Goal: Navigation & Orientation: Find specific page/section

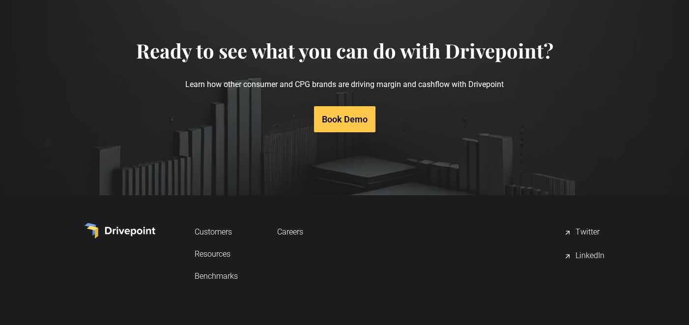
scroll to position [4790, 0]
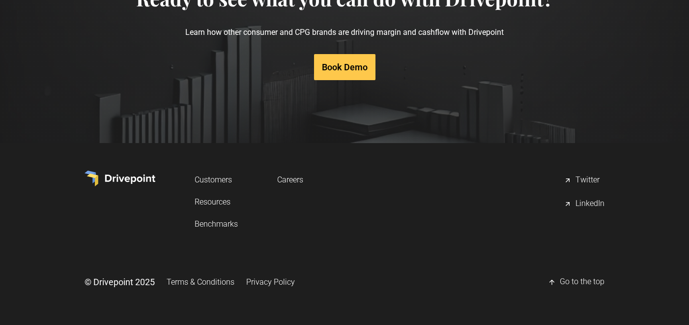
click at [293, 178] on link "Careers" at bounding box center [290, 180] width 26 height 18
click at [585, 205] on div "LinkedIn" at bounding box center [590, 204] width 29 height 12
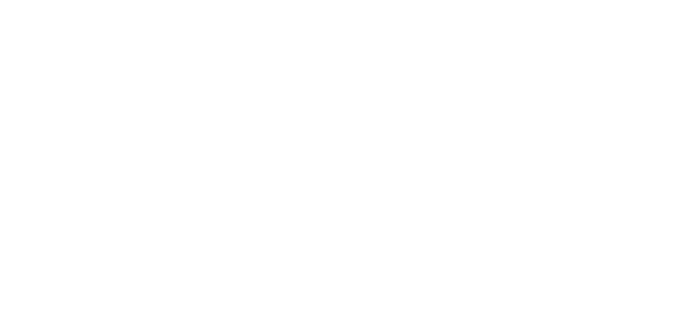
scroll to position [322, 0]
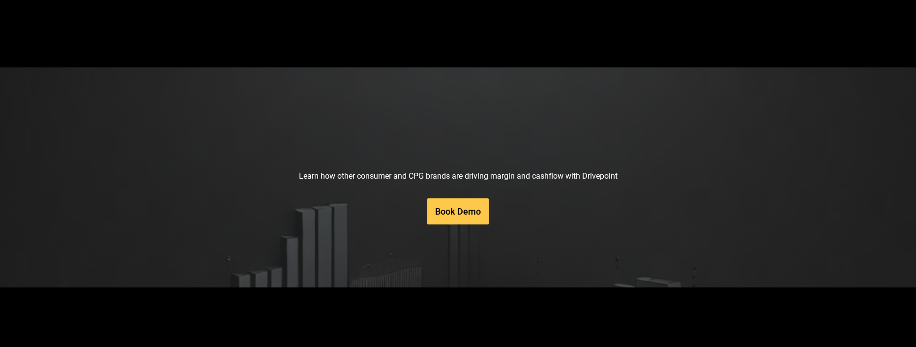
scroll to position [4745, 0]
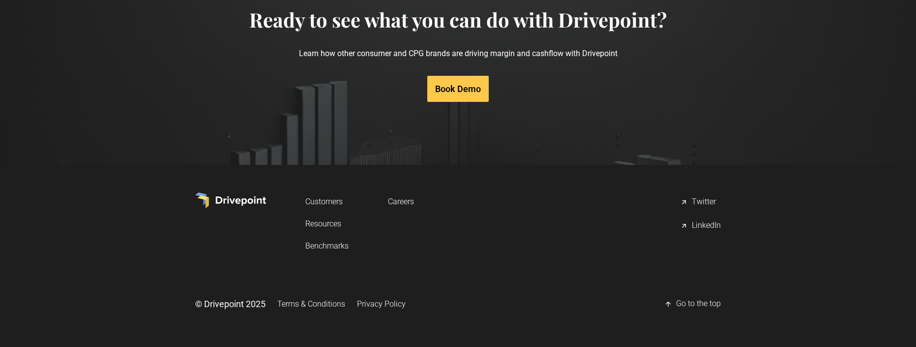
click at [324, 203] on link "Customers" at bounding box center [326, 201] width 43 height 18
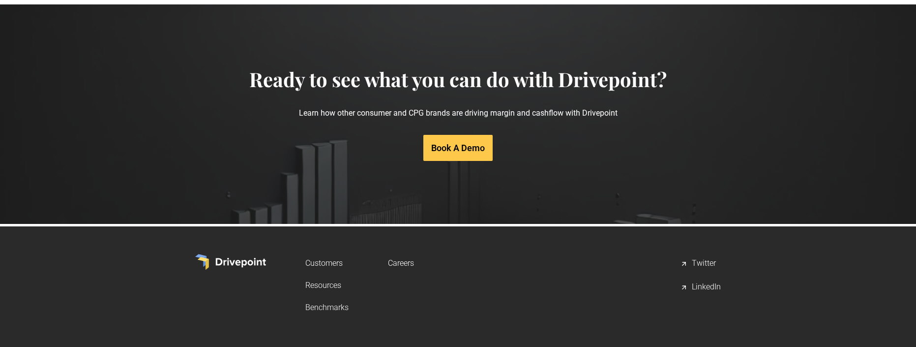
scroll to position [2070, 0]
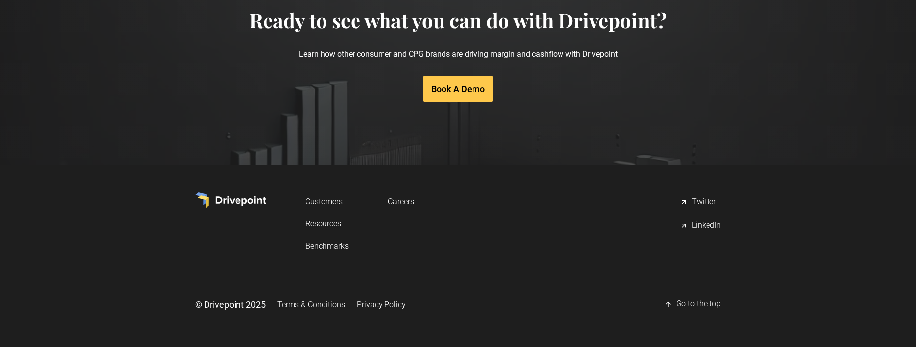
click at [321, 222] on link "Resources" at bounding box center [326, 223] width 43 height 18
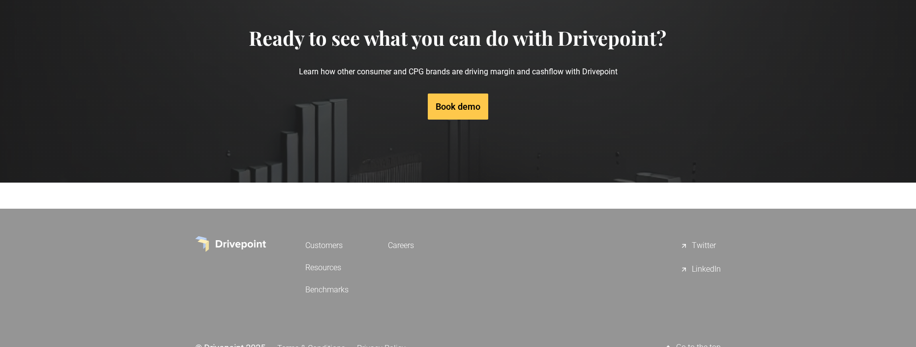
scroll to position [989, 0]
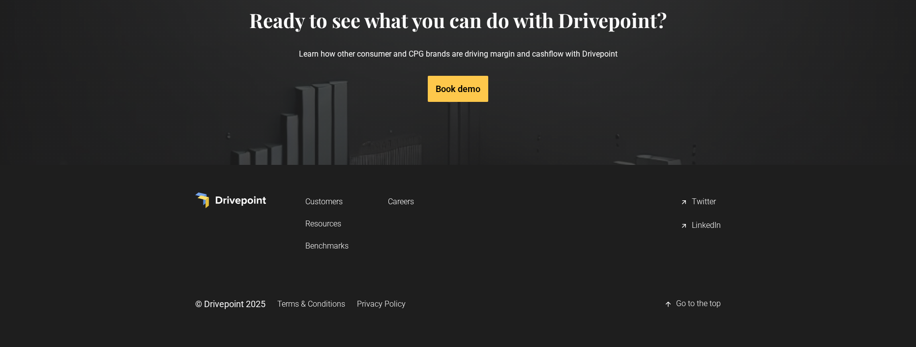
click at [321, 244] on link "Benchmarks" at bounding box center [326, 245] width 43 height 18
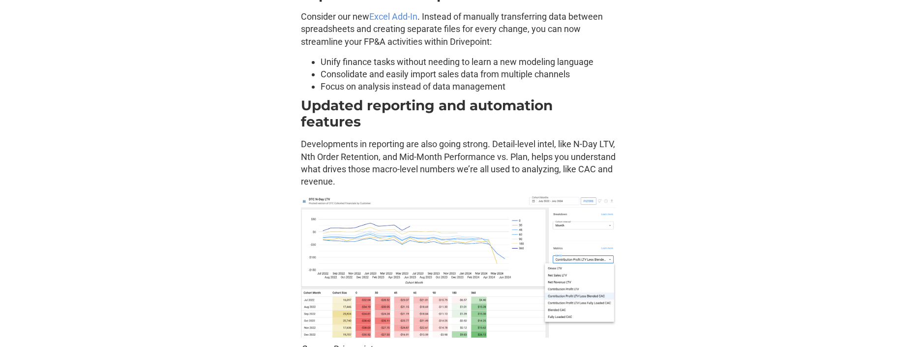
scroll to position [1739, 0]
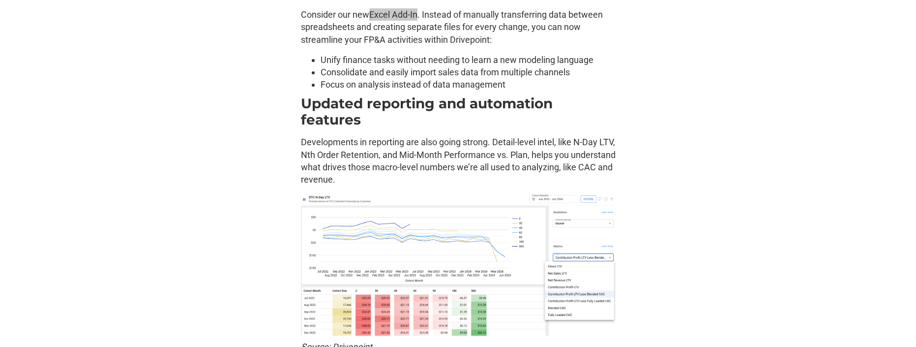
drag, startPoint x: 385, startPoint y: 13, endPoint x: 544, endPoint y: 2, distance: 158.7
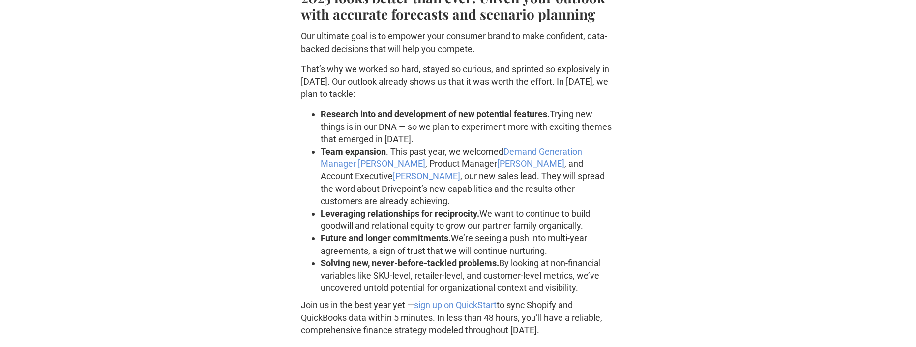
scroll to position [2369, 0]
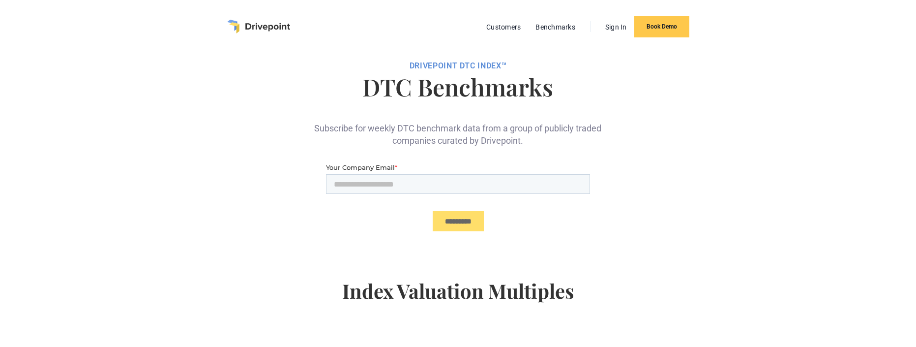
click at [242, 23] on img "home" at bounding box center [258, 27] width 63 height 14
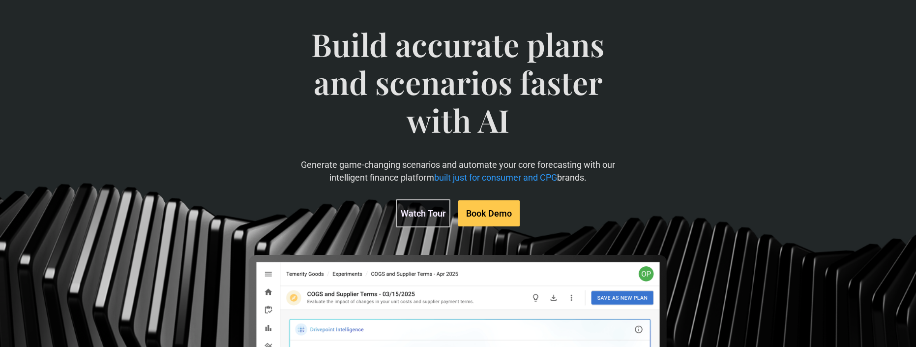
scroll to position [92, 0]
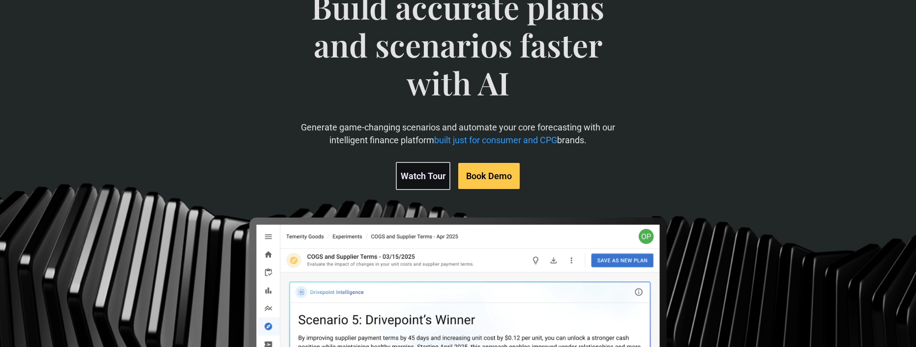
click at [416, 175] on link "Watch Tour" at bounding box center [423, 176] width 55 height 28
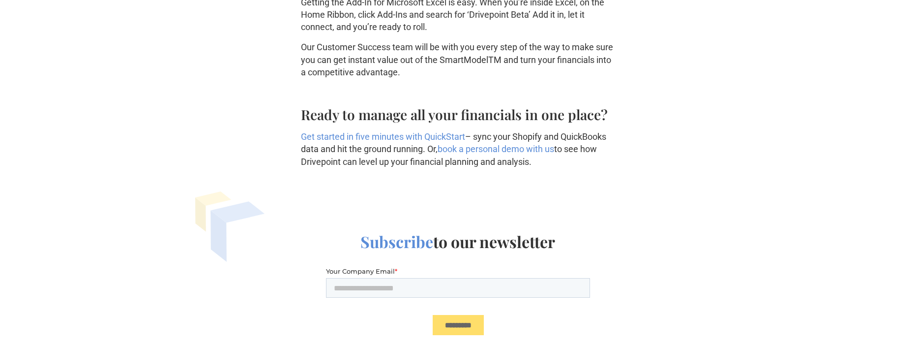
scroll to position [2726, 0]
drag, startPoint x: 446, startPoint y: 147, endPoint x: 511, endPoint y: 12, distance: 149.5
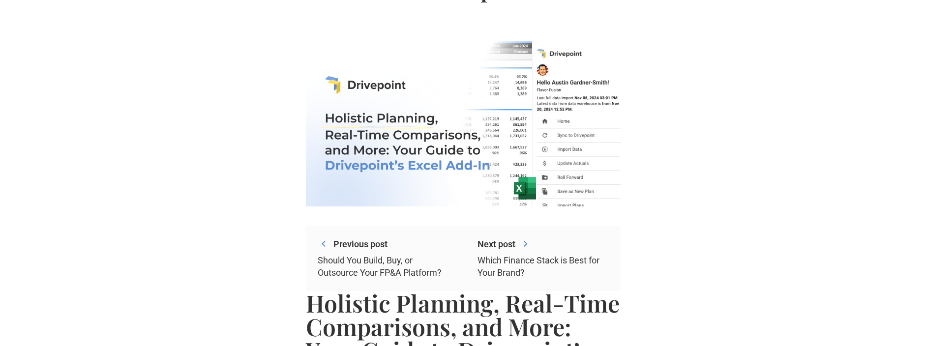
scroll to position [0, 0]
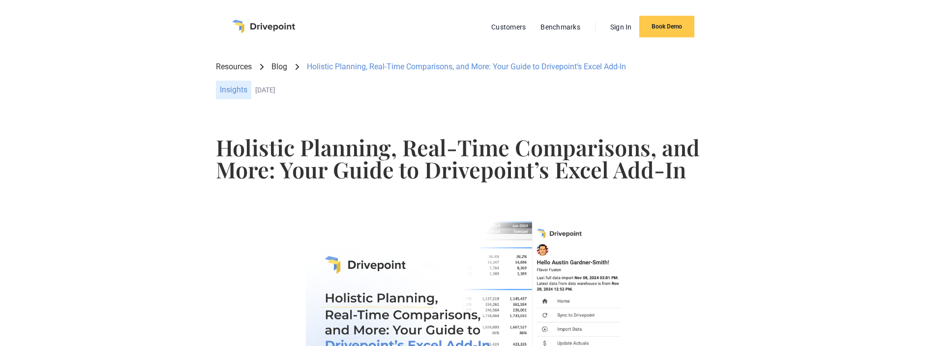
click at [259, 26] on img "home" at bounding box center [263, 27] width 63 height 14
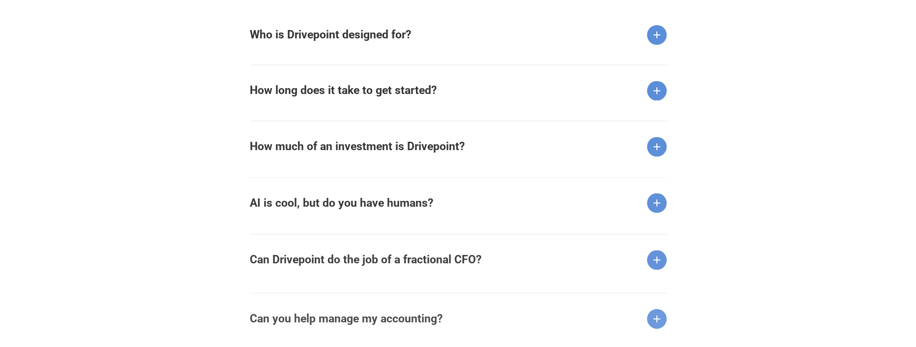
scroll to position [1303, 0]
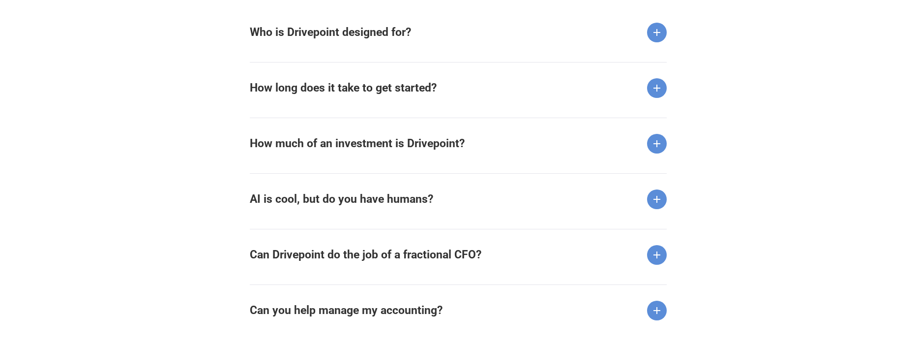
click at [661, 32] on img at bounding box center [657, 33] width 20 height 20
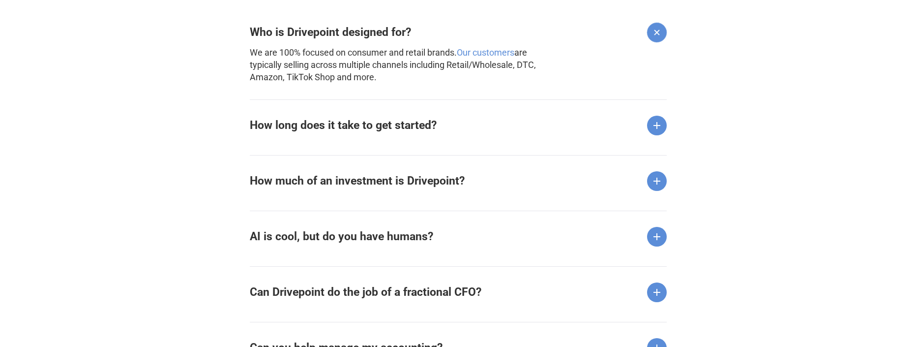
click at [655, 124] on img at bounding box center [657, 126] width 20 height 20
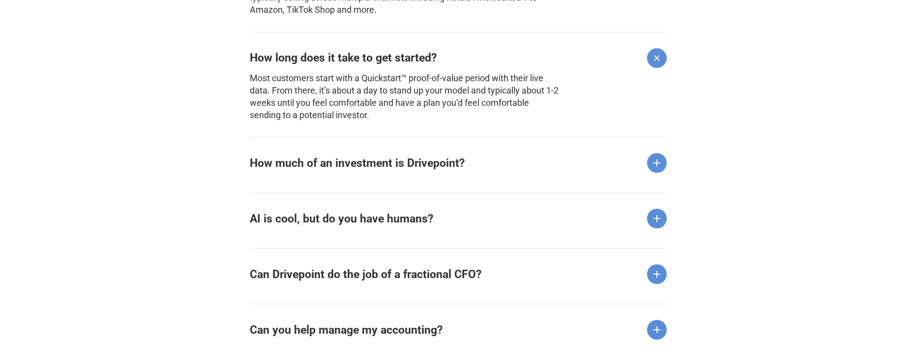
scroll to position [1371, 0]
click at [659, 158] on img at bounding box center [657, 162] width 20 height 20
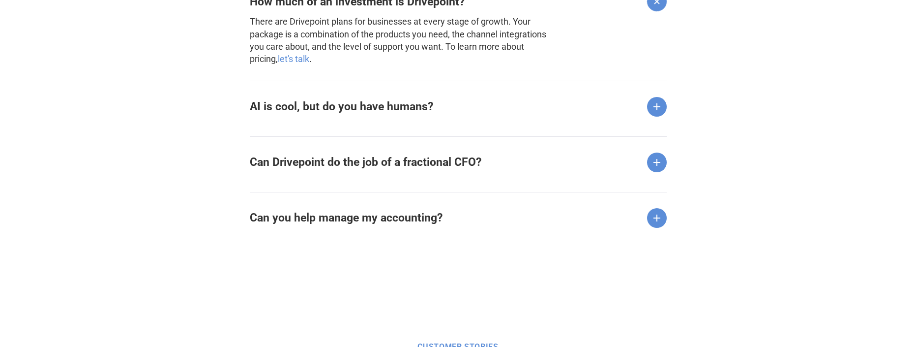
scroll to position [1534, 0]
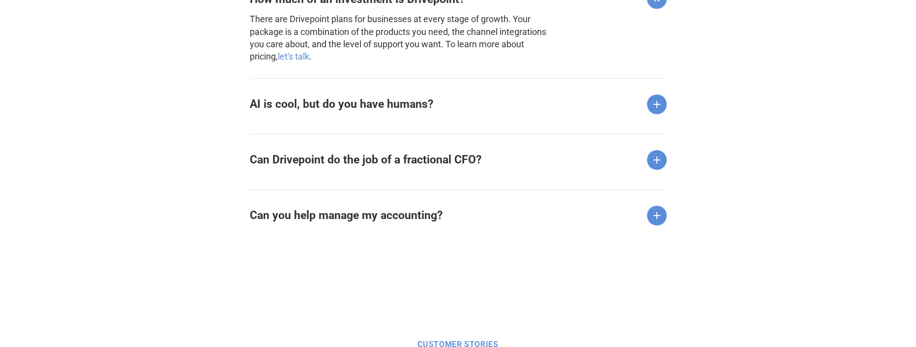
click at [657, 104] on img at bounding box center [657, 104] width 20 height 20
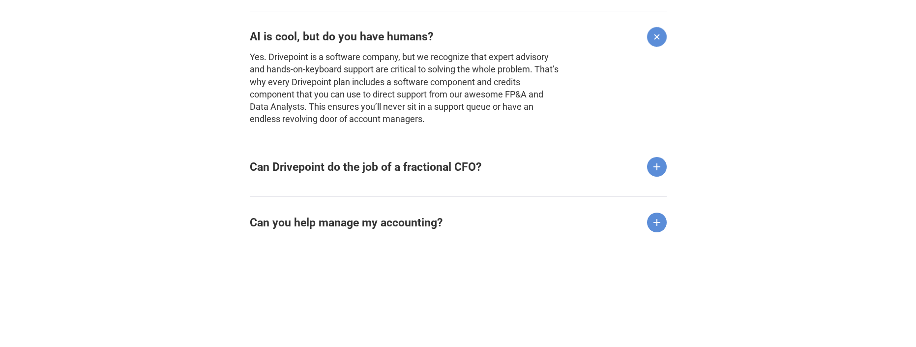
scroll to position [1613, 0]
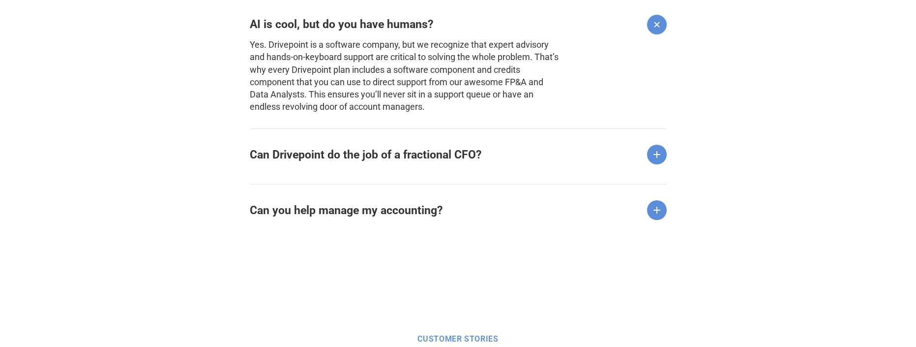
click at [655, 155] on img at bounding box center [657, 155] width 20 height 20
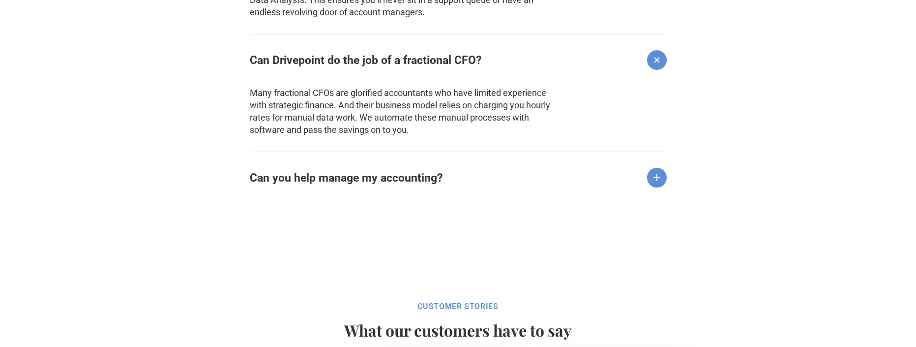
scroll to position [1709, 0]
click at [651, 174] on img at bounding box center [657, 176] width 20 height 20
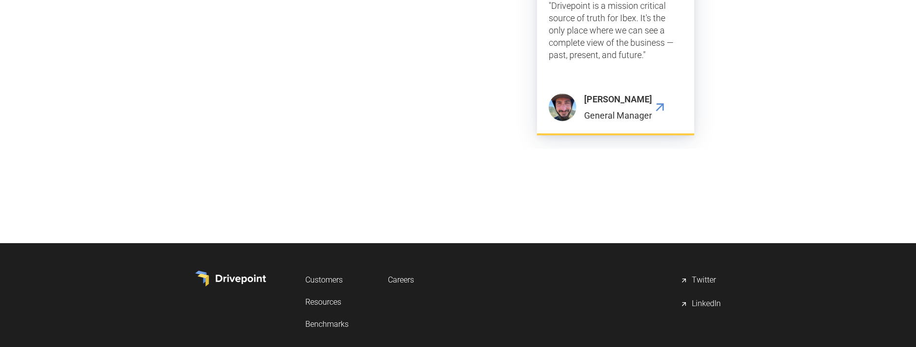
scroll to position [3218, 0]
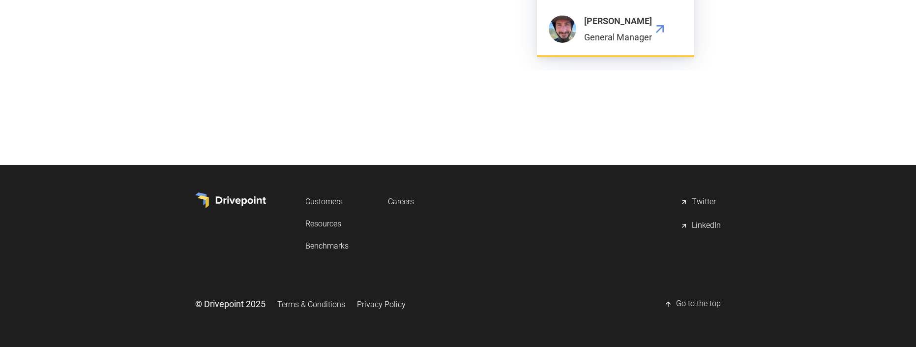
click at [396, 202] on link "Careers" at bounding box center [401, 201] width 26 height 18
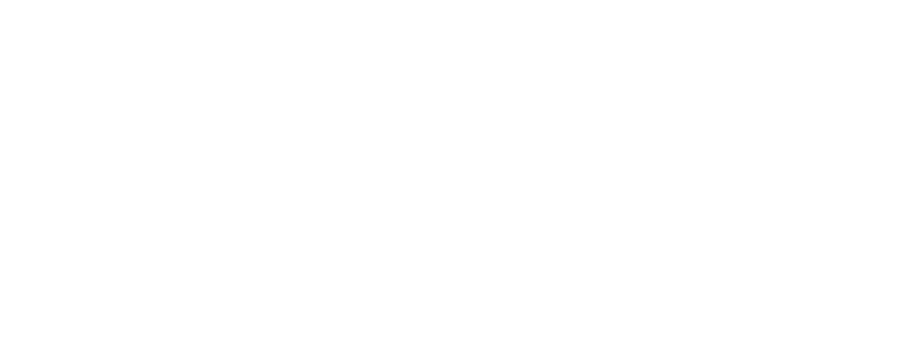
scroll to position [265, 0]
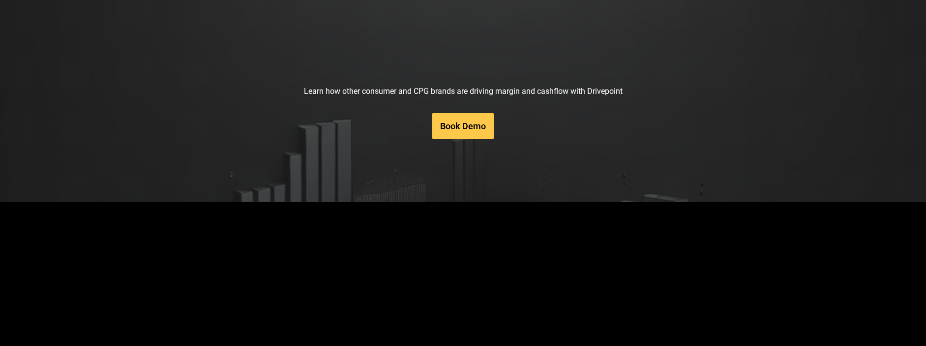
scroll to position [4721, 0]
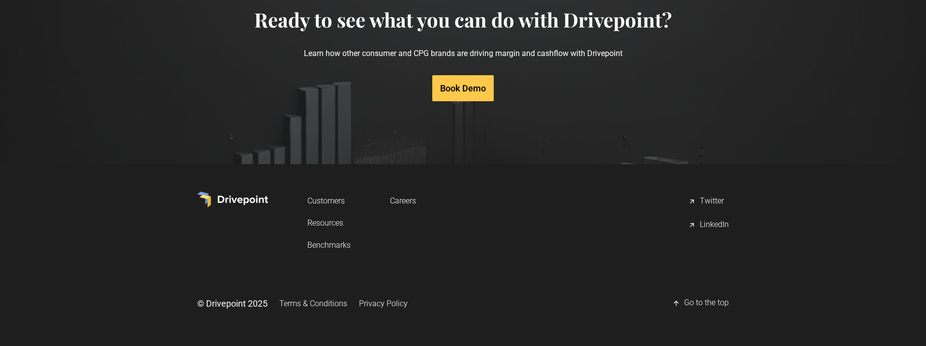
click at [313, 223] on link "Resources" at bounding box center [328, 223] width 43 height 18
